Goal: Complete application form: Complete application form

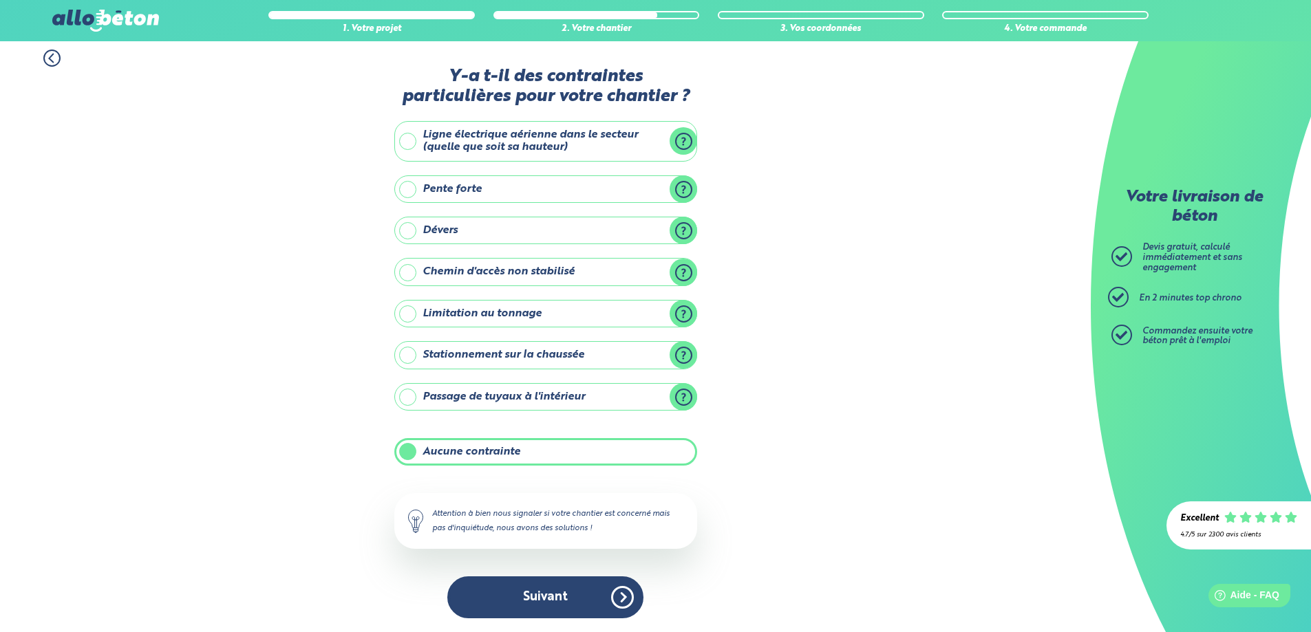
scroll to position [6, 0]
click at [686, 277] on label "Chemin d'accès non stabilisé" at bounding box center [545, 272] width 303 height 28
click at [0, 0] on input "Chemin d'accès non stabilisé" at bounding box center [0, 0] width 0 height 0
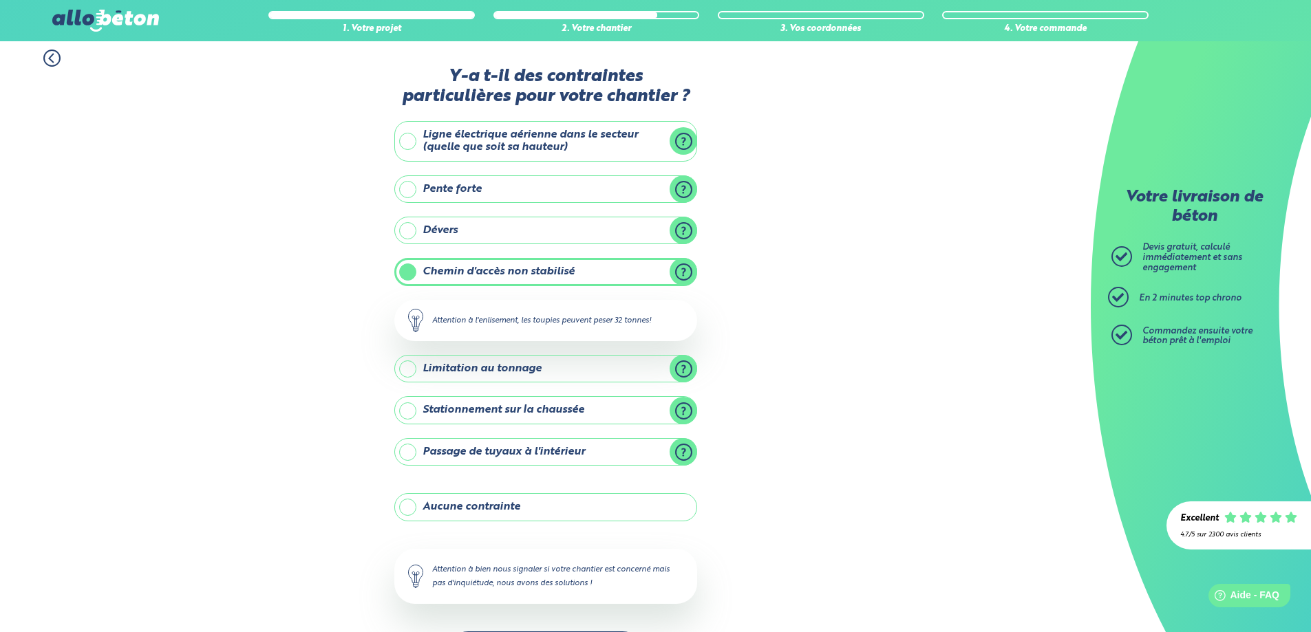
click at [688, 264] on label "Chemin d'accès non stabilisé" at bounding box center [545, 272] width 303 height 28
click at [0, 0] on input "Chemin d'accès non stabilisé" at bounding box center [0, 0] width 0 height 0
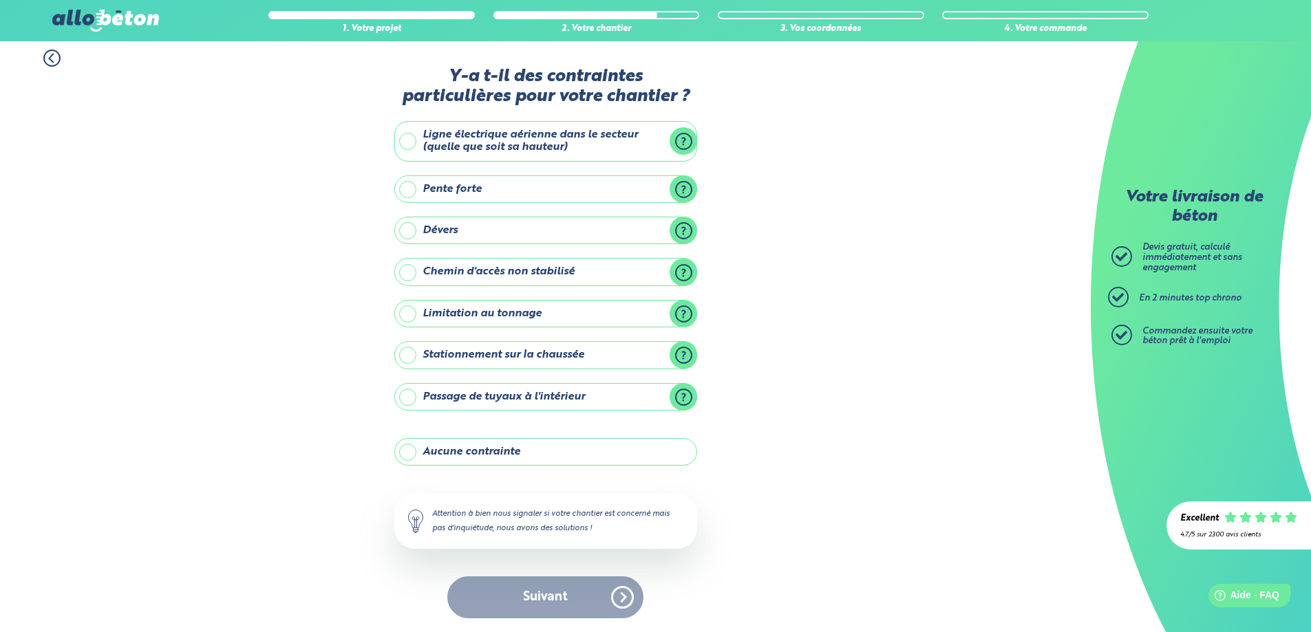
click at [444, 450] on label "Aucune contrainte" at bounding box center [545, 452] width 303 height 28
click at [0, 0] on input "Aucune contrainte" at bounding box center [0, 0] width 0 height 0
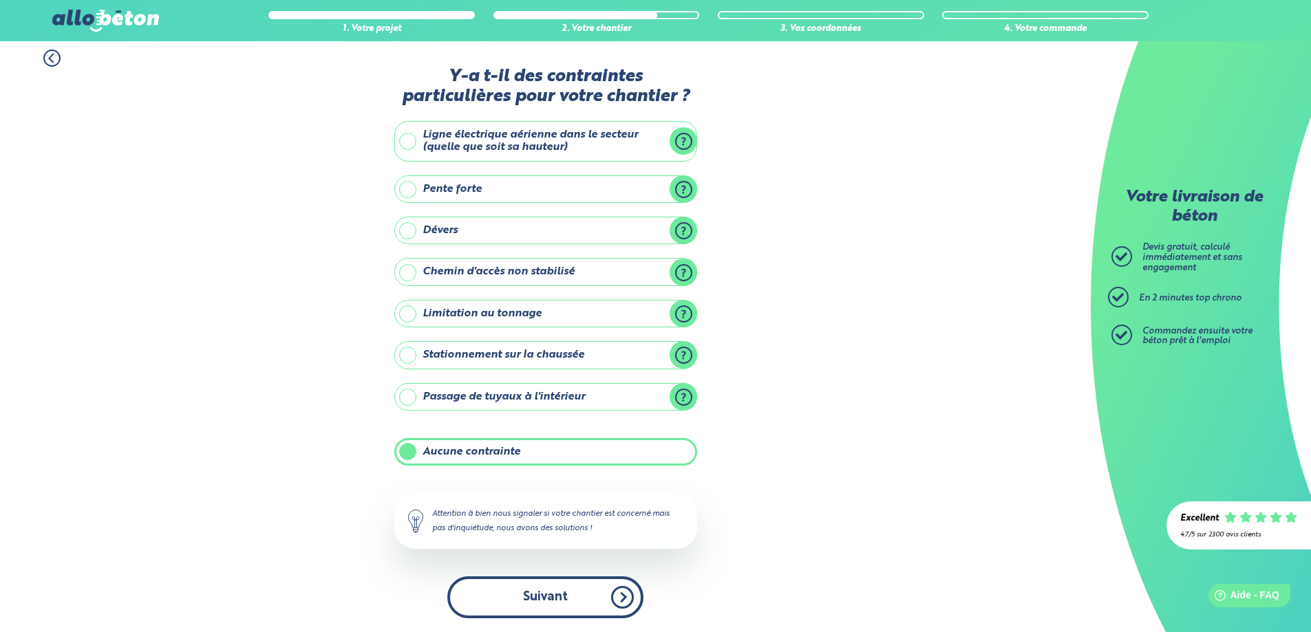
click at [529, 596] on button "Suivant" at bounding box center [545, 598] width 196 height 42
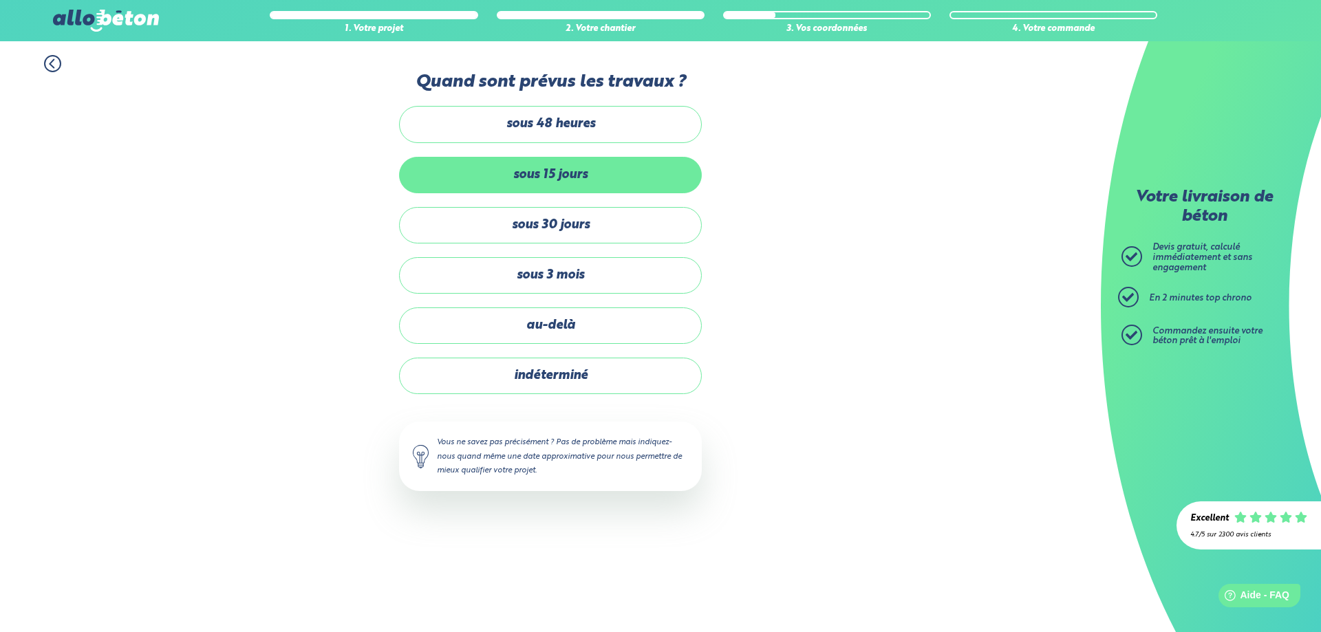
click at [513, 180] on label "sous 15 jours" at bounding box center [550, 175] width 303 height 36
click at [0, 0] on input "sous 15 jours" at bounding box center [0, 0] width 0 height 0
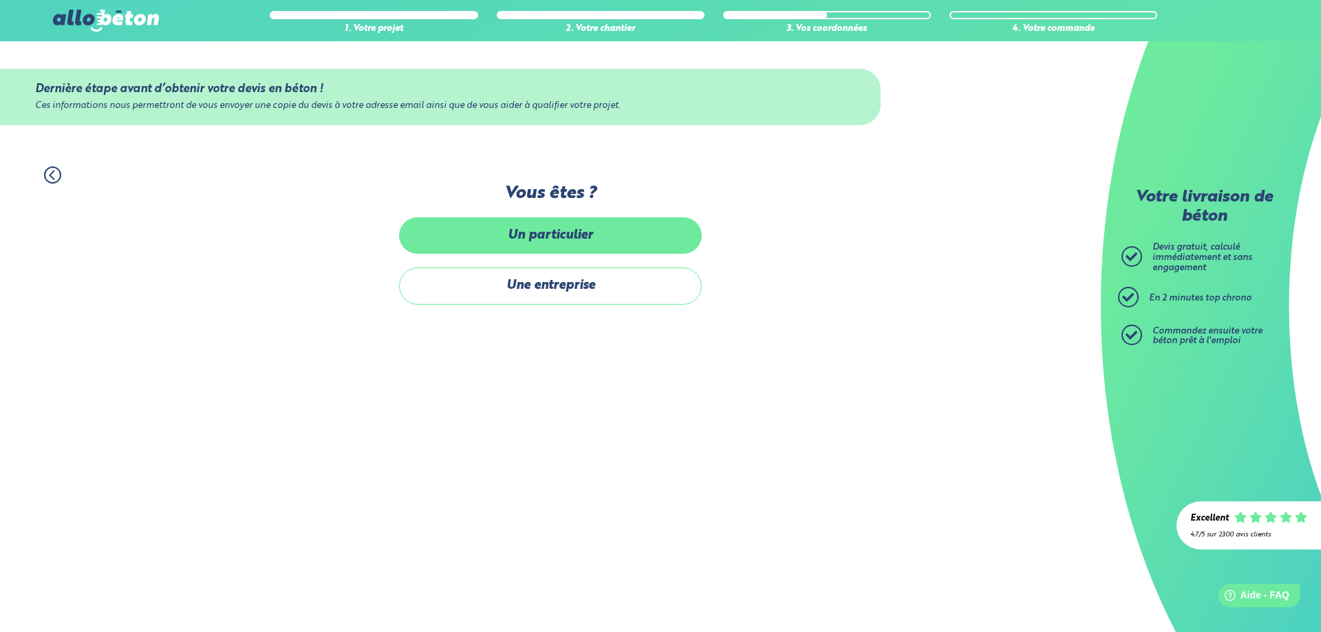
click at [571, 239] on label "Un particulier" at bounding box center [550, 235] width 303 height 36
click at [0, 0] on input "Un particulier" at bounding box center [0, 0] width 0 height 0
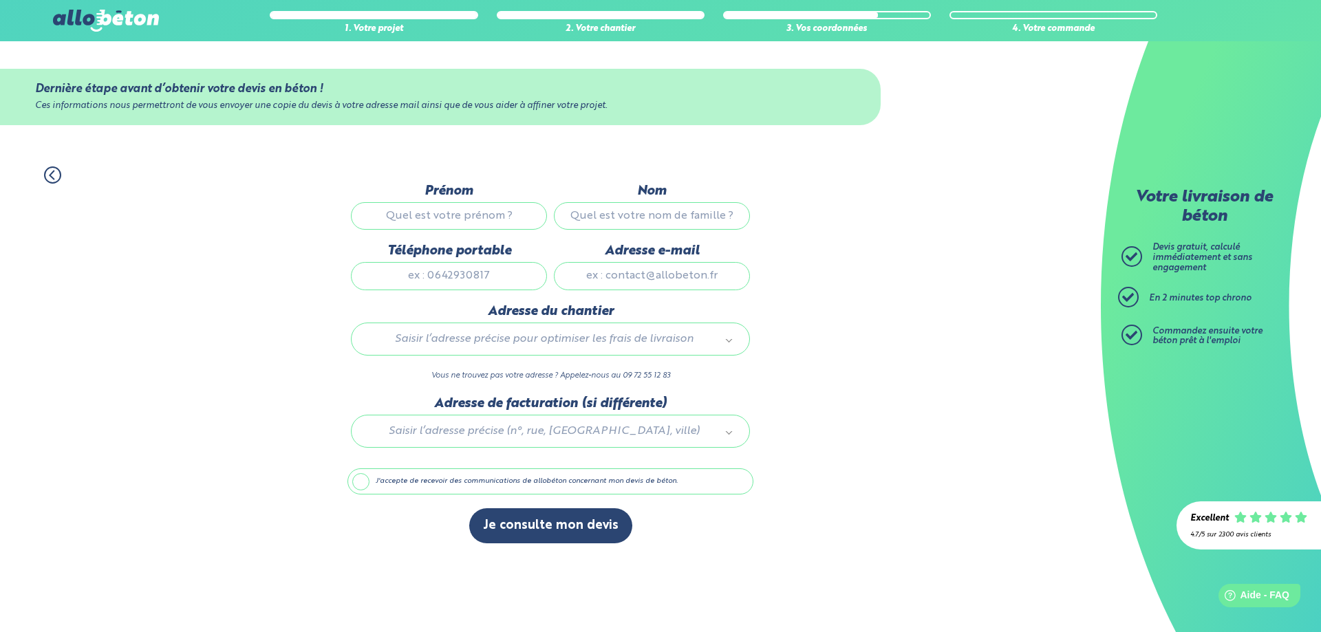
click at [445, 217] on input "Prénom" at bounding box center [449, 216] width 196 height 28
type input "[PERSON_NAME]"
type input "Bajol"
type input "0662588665"
type input "[EMAIL_ADDRESS][DOMAIN_NAME]"
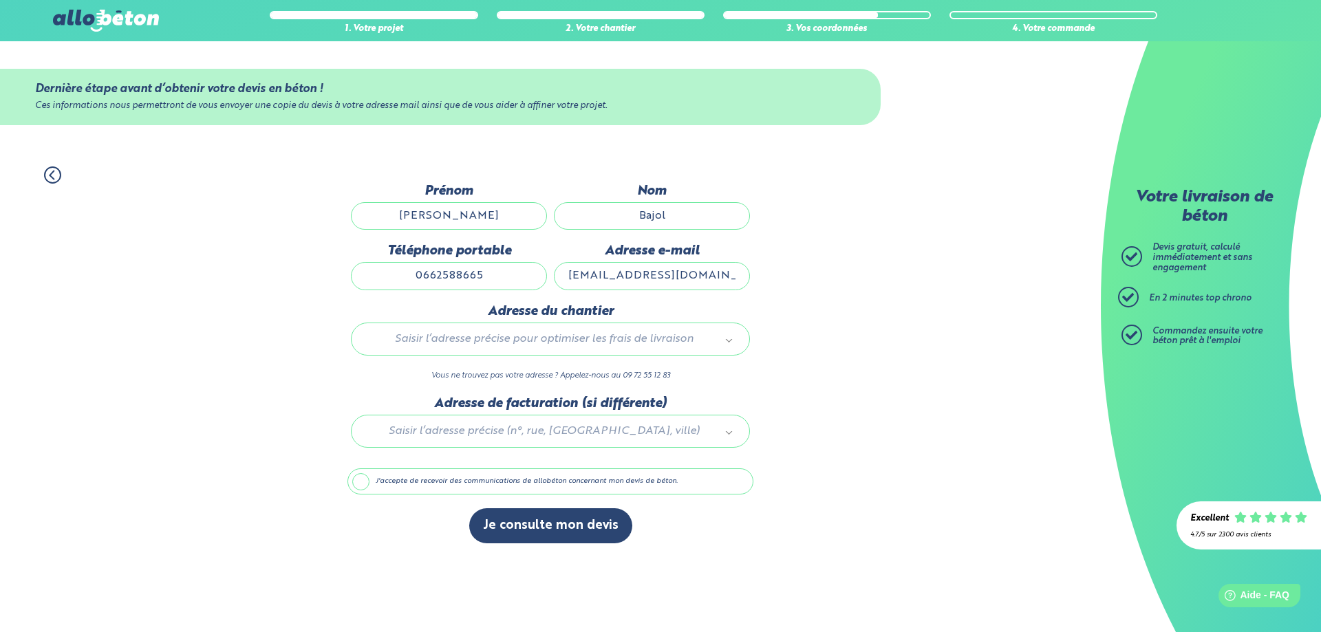
type input "[STREET_ADDRESS]"
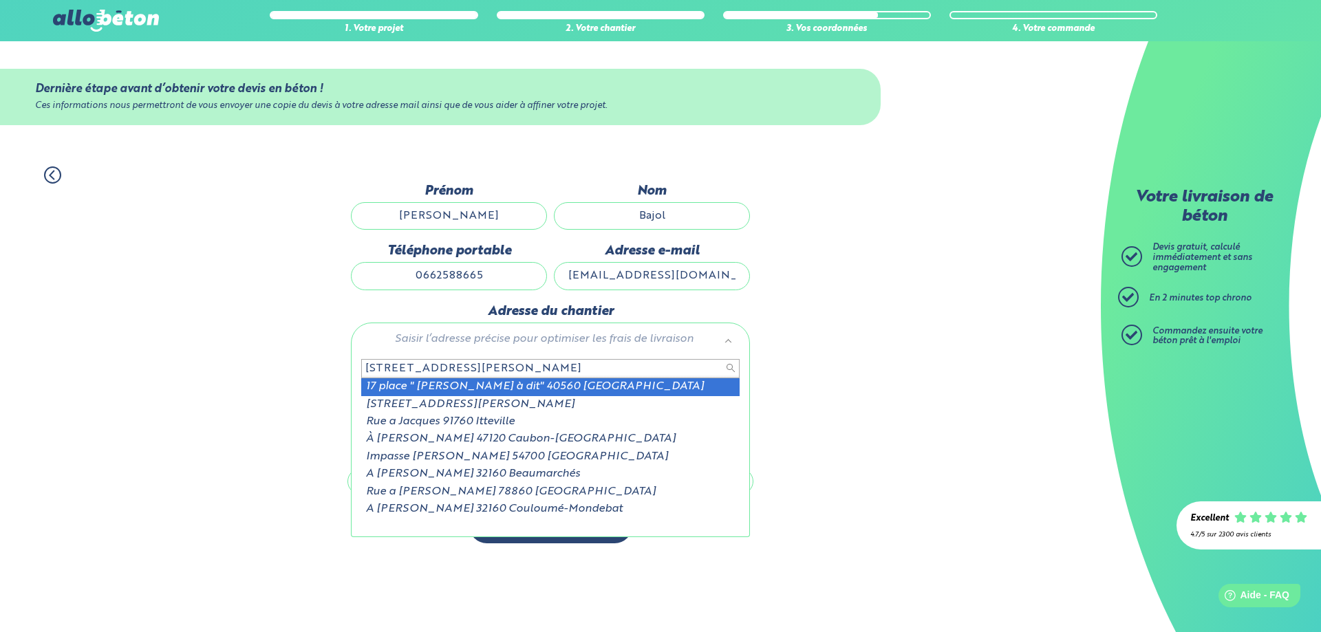
type input "[STREET_ADDRESS][PERSON_NAME]"
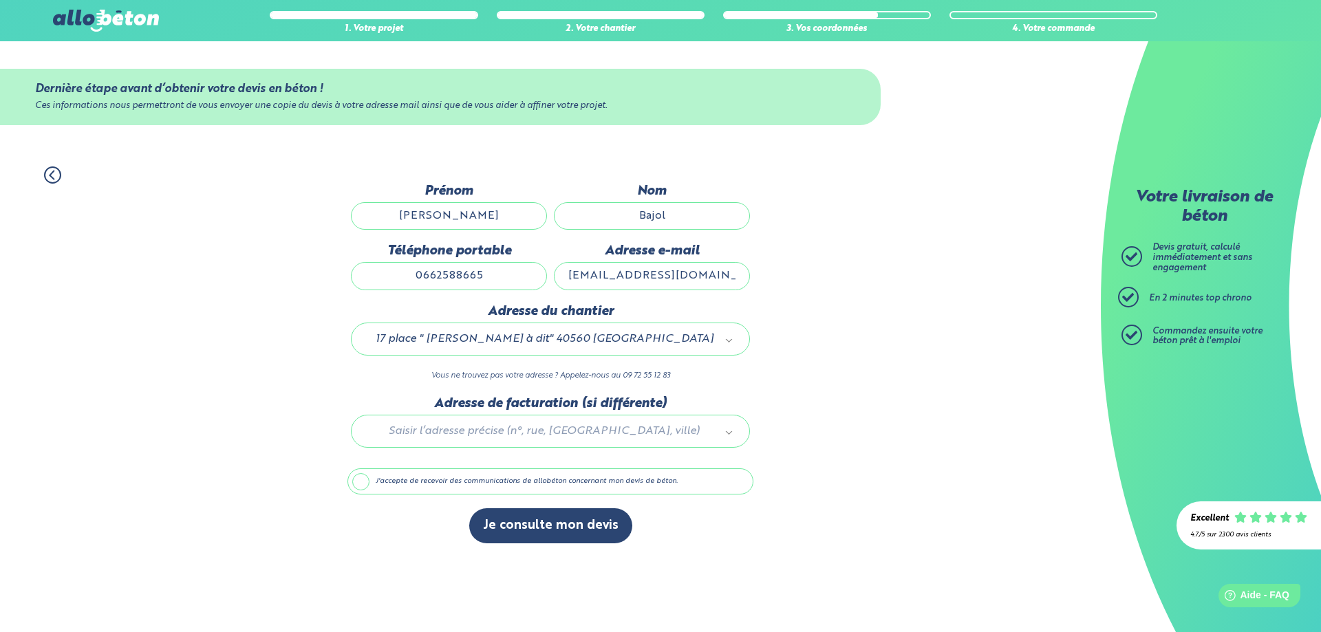
click at [472, 434] on div at bounding box center [551, 428] width 406 height 65
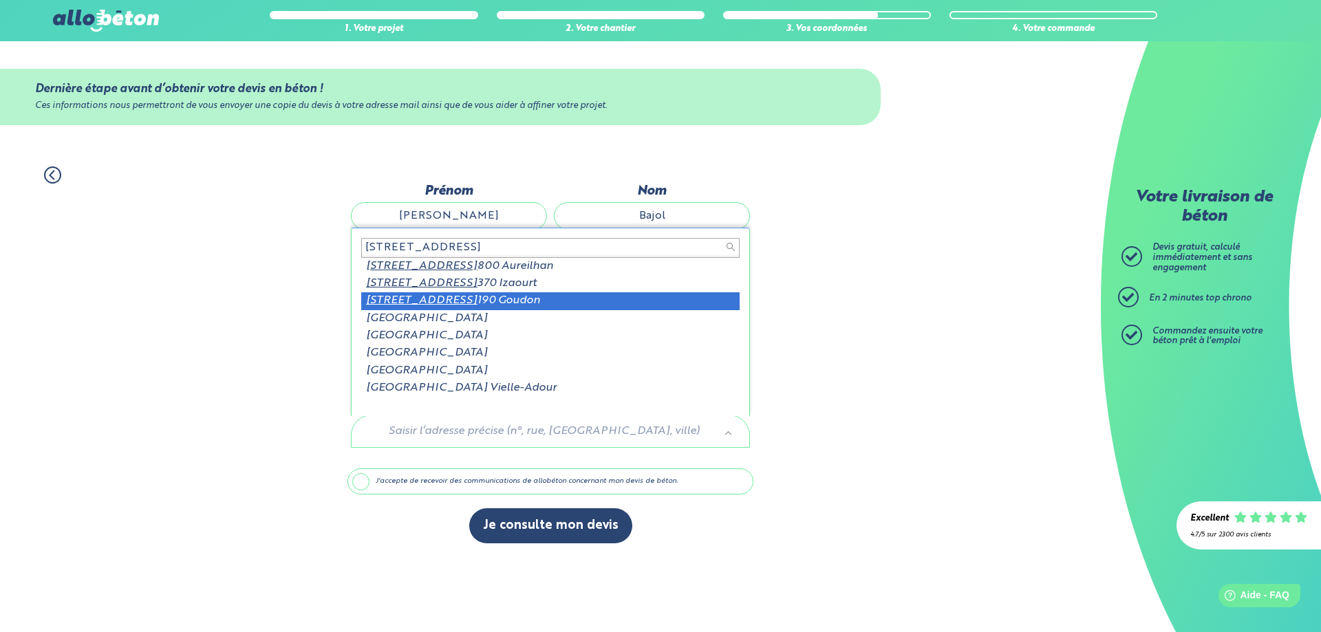
type input "[STREET_ADDRESS]"
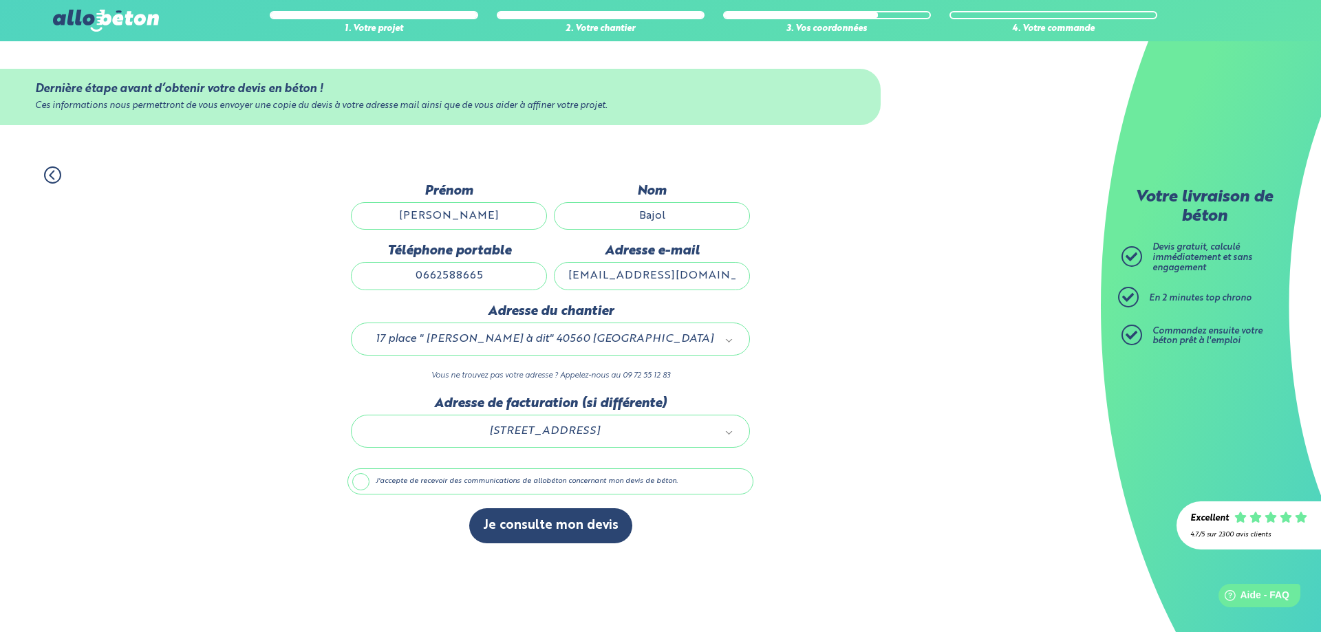
click at [359, 485] on label "J'accepte de recevoir des communications de allobéton concernant mon devis de b…" at bounding box center [551, 482] width 406 height 26
click at [0, 0] on input "J'accepte de recevoir des communications de allobéton concernant mon devis de b…" at bounding box center [0, 0] width 0 height 0
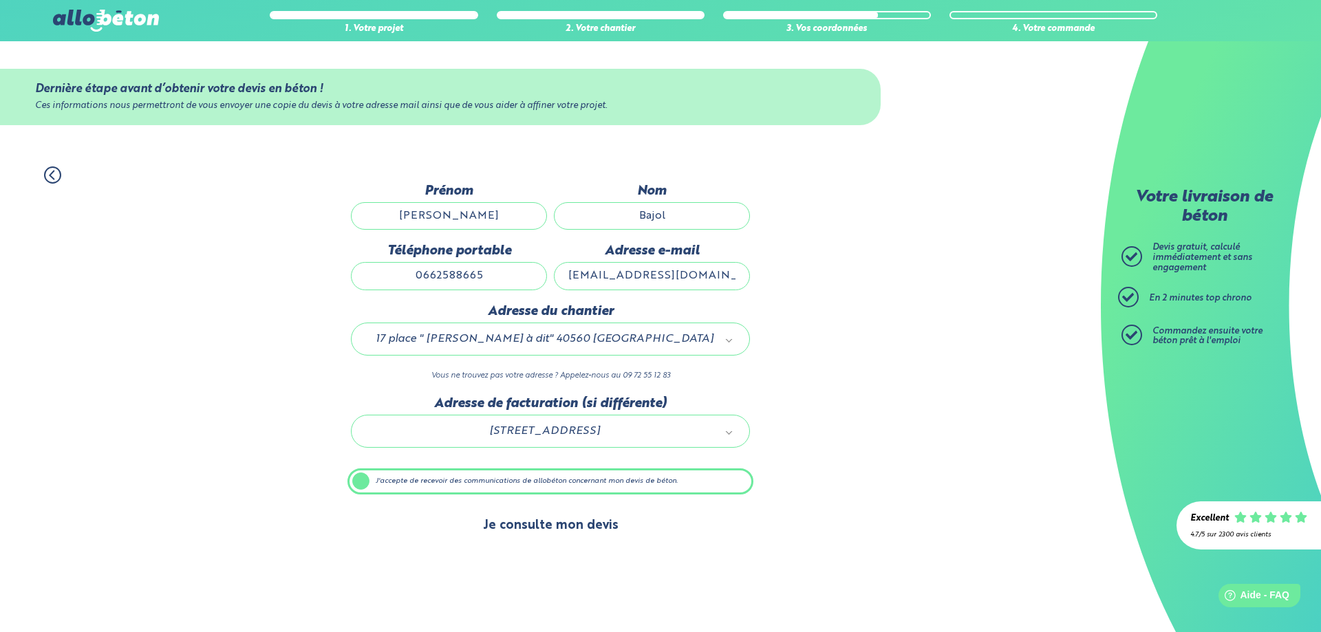
click at [554, 529] on button "Je consulte mon devis" at bounding box center [550, 526] width 163 height 35
